Goal: Share content: Share content

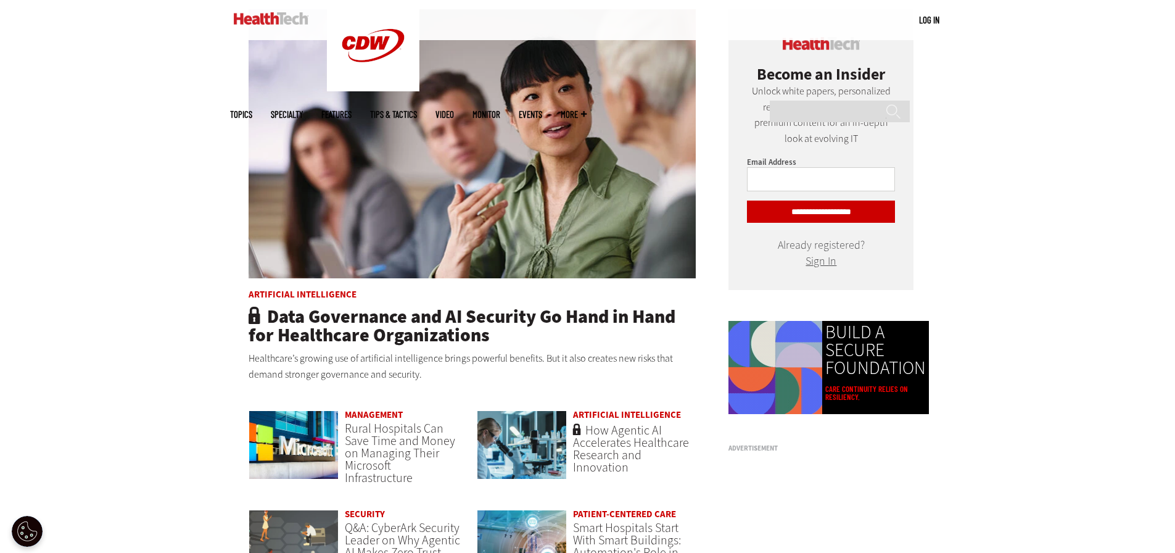
scroll to position [802, 0]
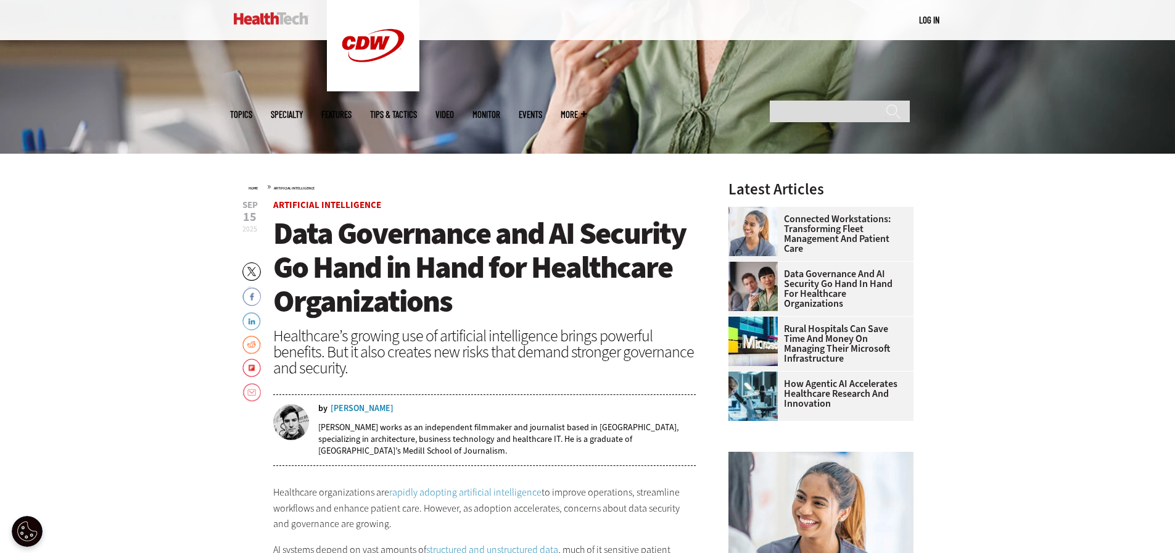
scroll to position [370, 0]
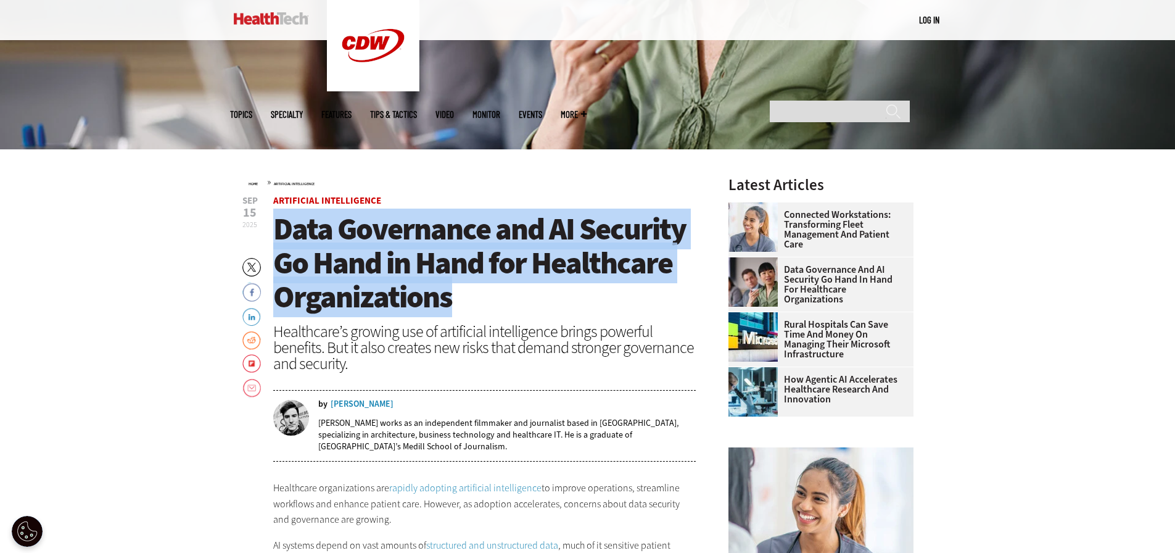
drag, startPoint x: 461, startPoint y: 303, endPoint x: 272, endPoint y: 234, distance: 200.8
copy span "Data Governance and AI Security Go Hand in Hand for Healthcare Organizations"
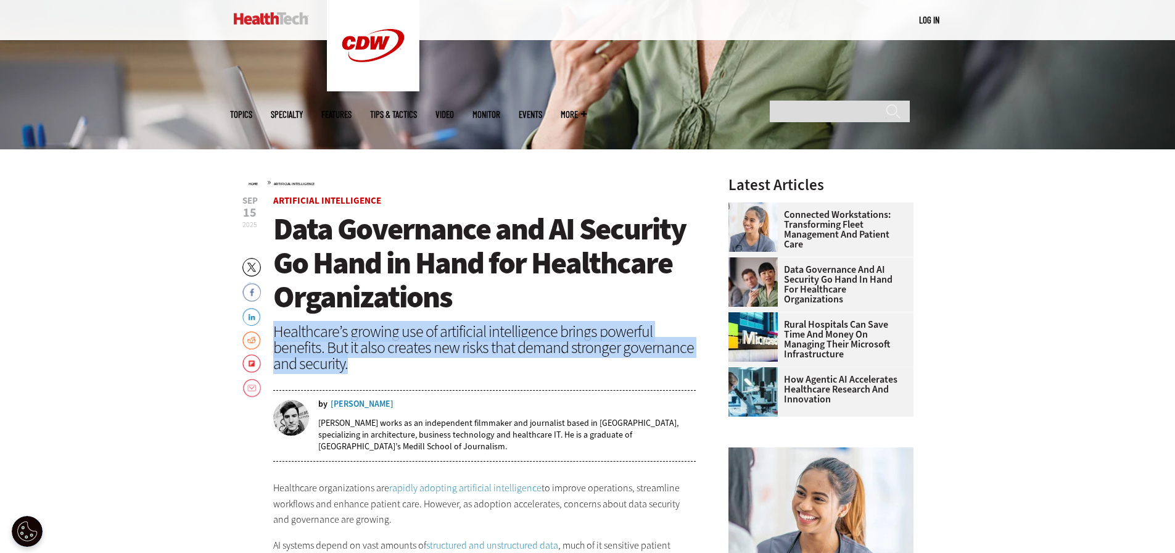
drag, startPoint x: 368, startPoint y: 368, endPoint x: 274, endPoint y: 331, distance: 100.4
click at [274, 331] on div "Healthcare’s growing use of artificial intelligence brings powerful benefits. B…" at bounding box center [484, 347] width 423 height 48
copy div "Healthcare’s growing use of artificial intelligence brings powerful benefits. B…"
click at [247, 316] on link "LinkedIn" at bounding box center [251, 316] width 19 height 20
